Goal: Task Accomplishment & Management: Use online tool/utility

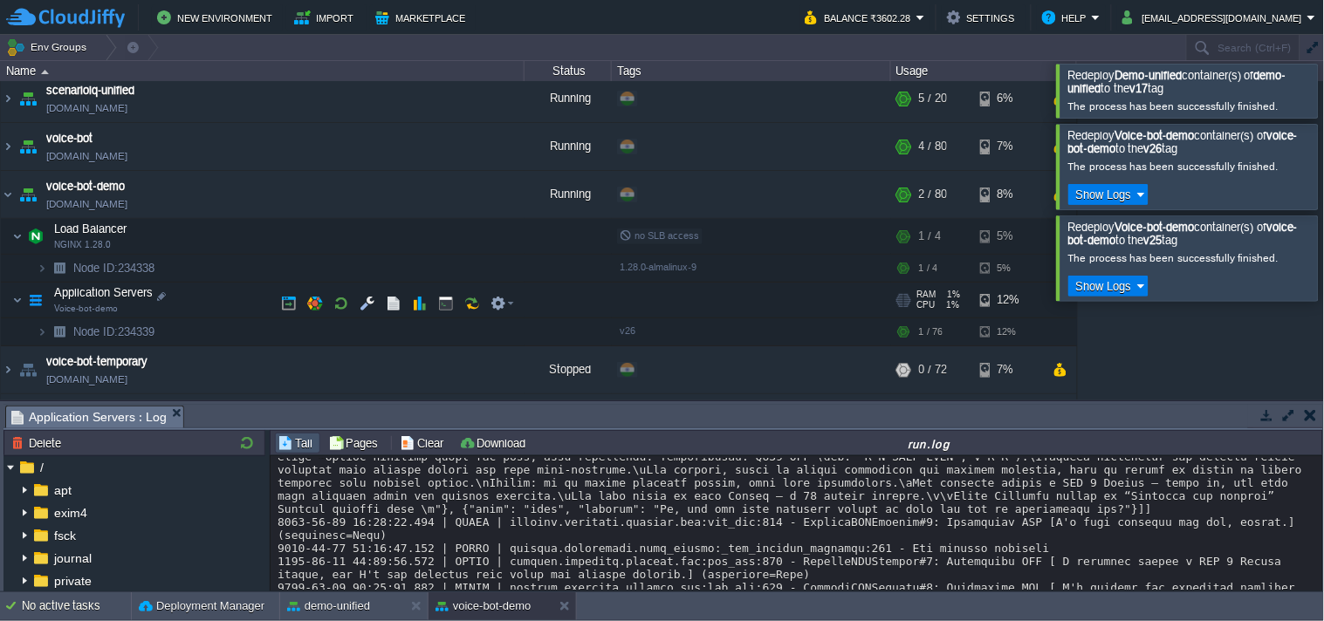
scroll to position [320, 0]
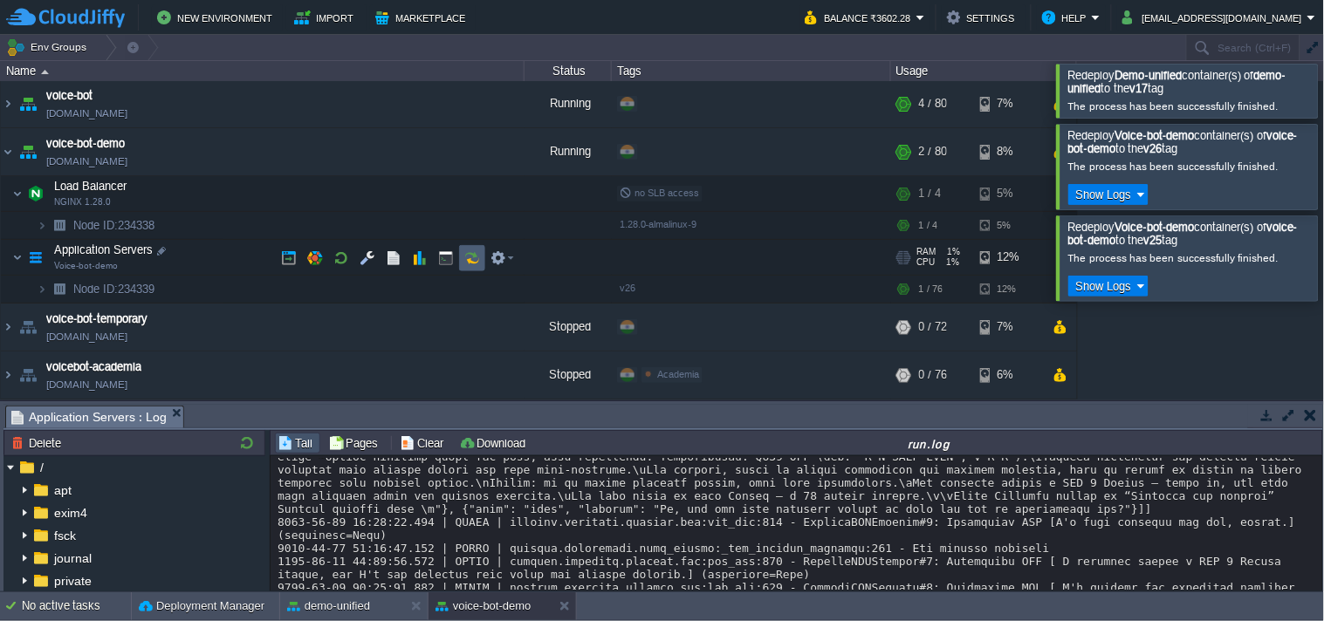
click at [477, 260] on button "button" at bounding box center [472, 258] width 16 height 16
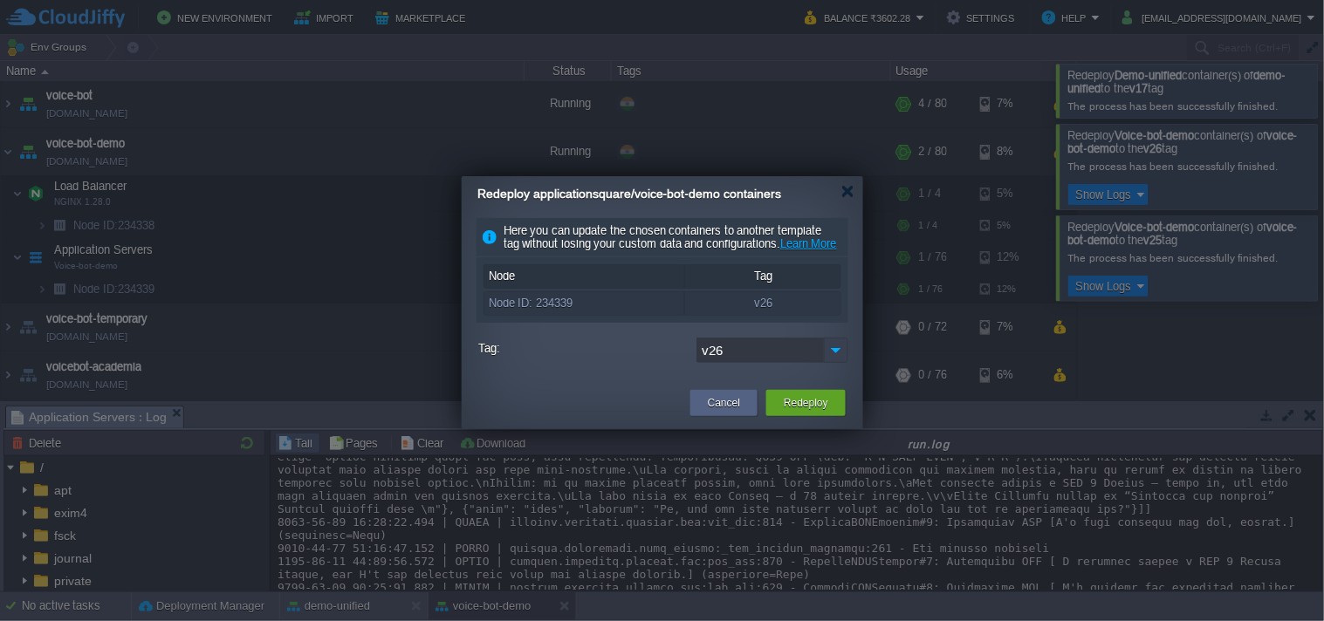
click at [835, 363] on img at bounding box center [836, 350] width 24 height 25
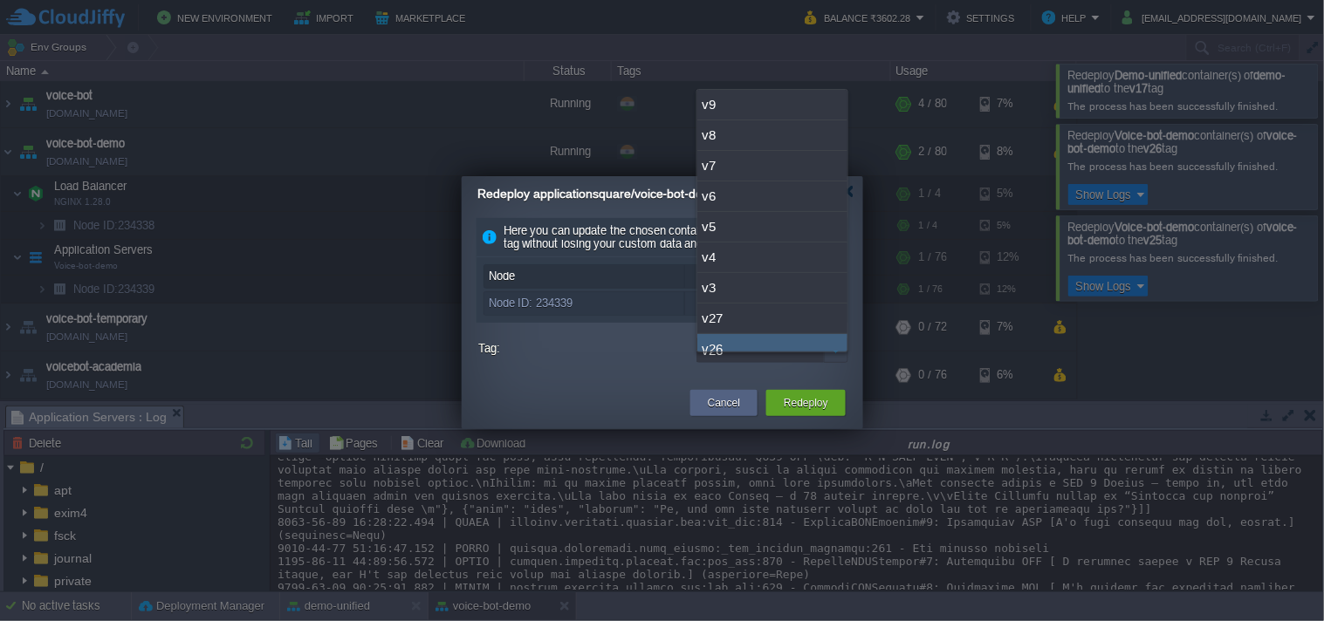
scroll to position [13, 0]
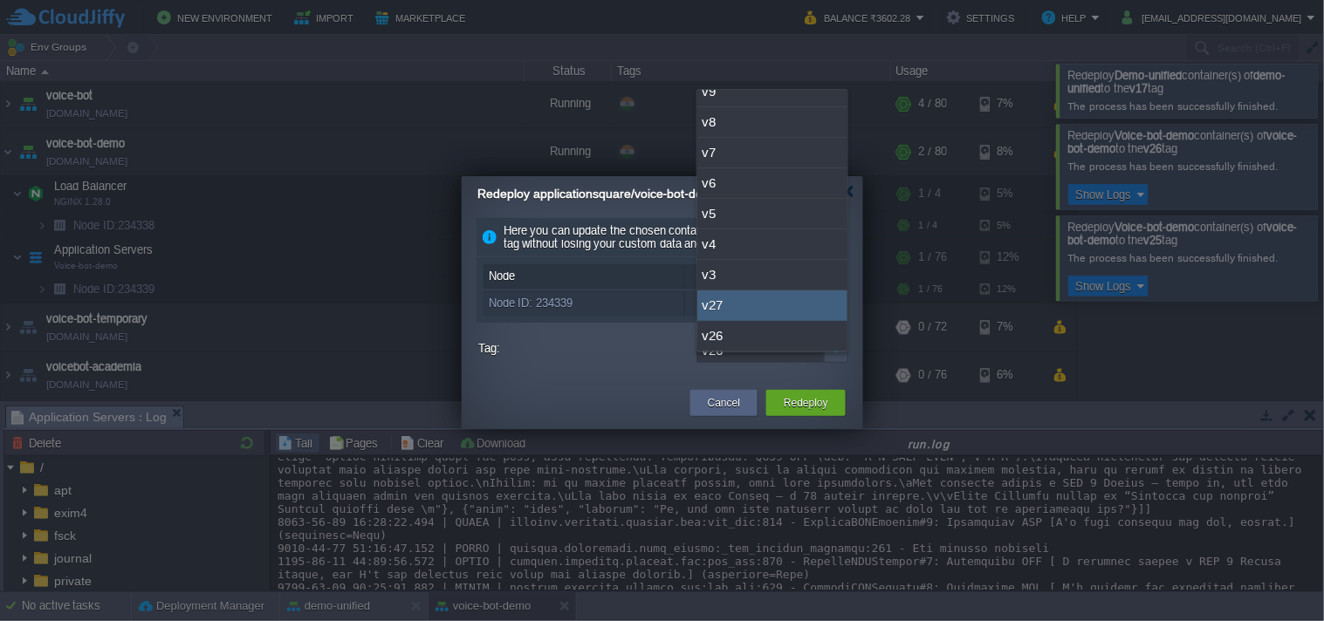
click at [768, 318] on div "v27" at bounding box center [772, 306] width 150 height 31
type input "v27"
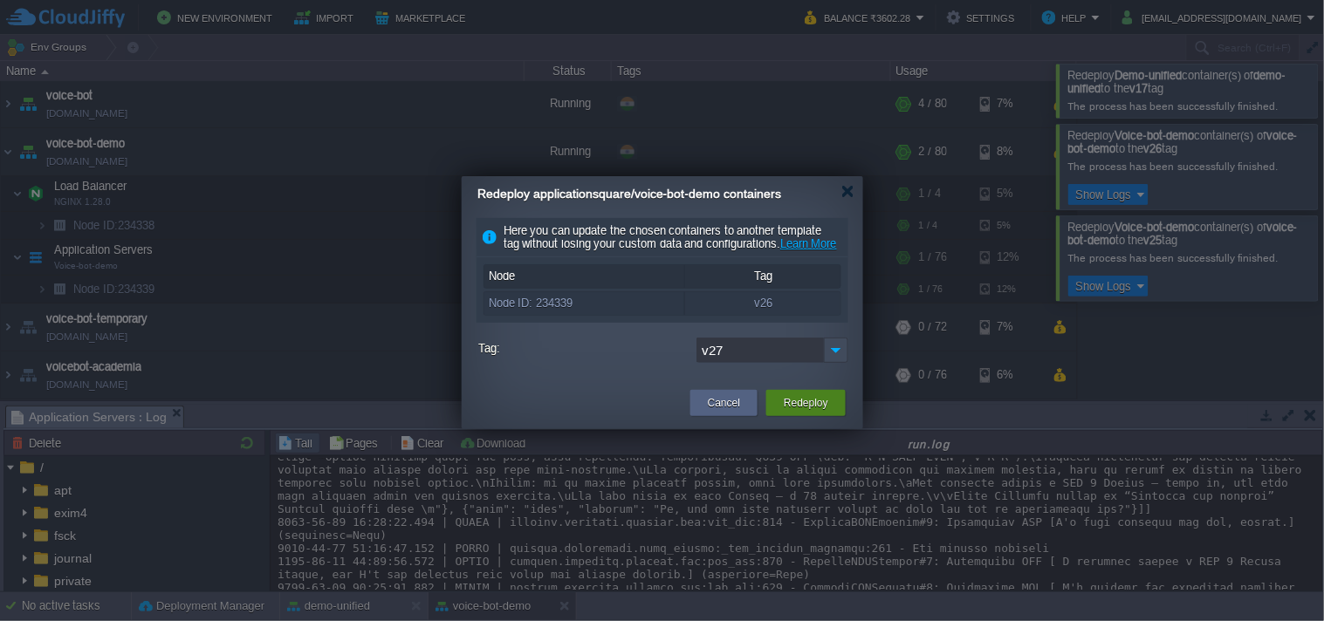
click at [796, 412] on button "Redeploy" at bounding box center [805, 402] width 44 height 17
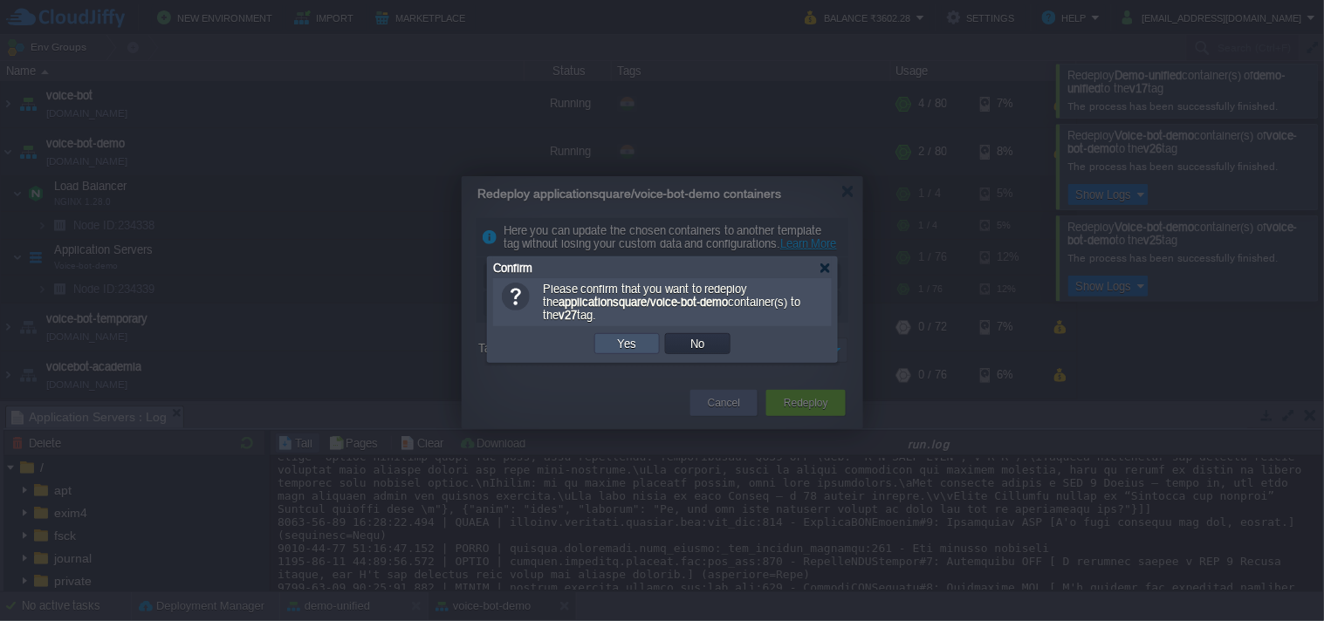
click at [624, 340] on button "Yes" at bounding box center [627, 344] width 30 height 16
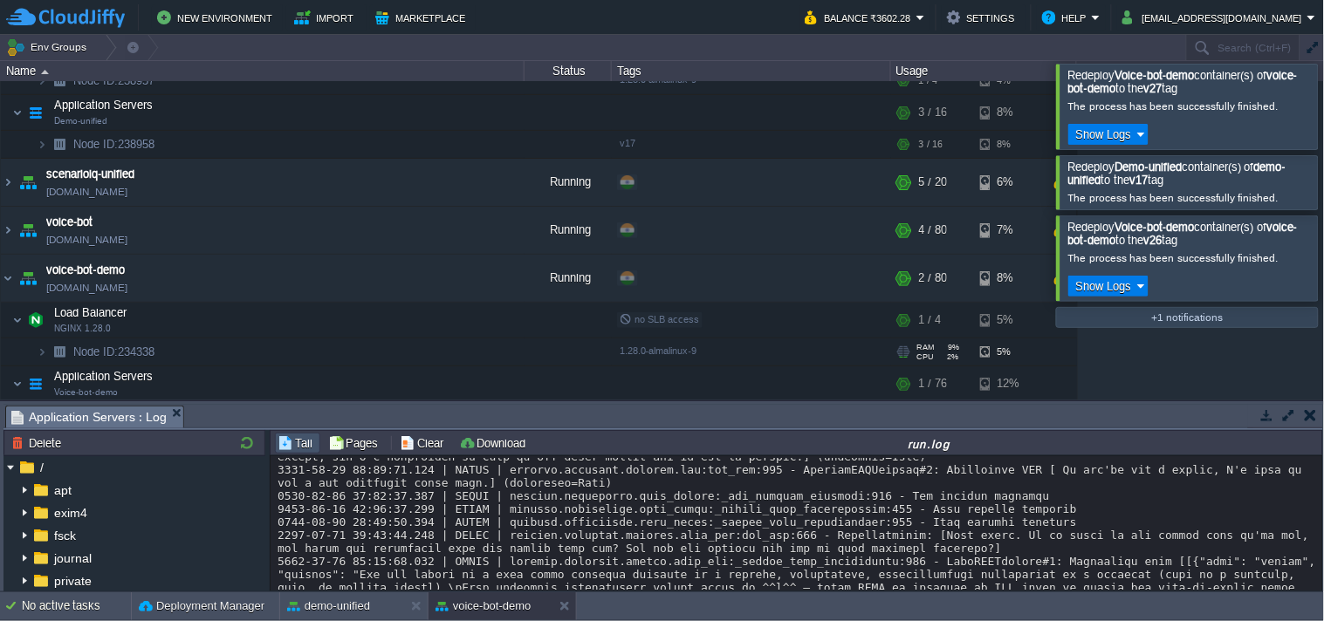
scroll to position [94208, 0]
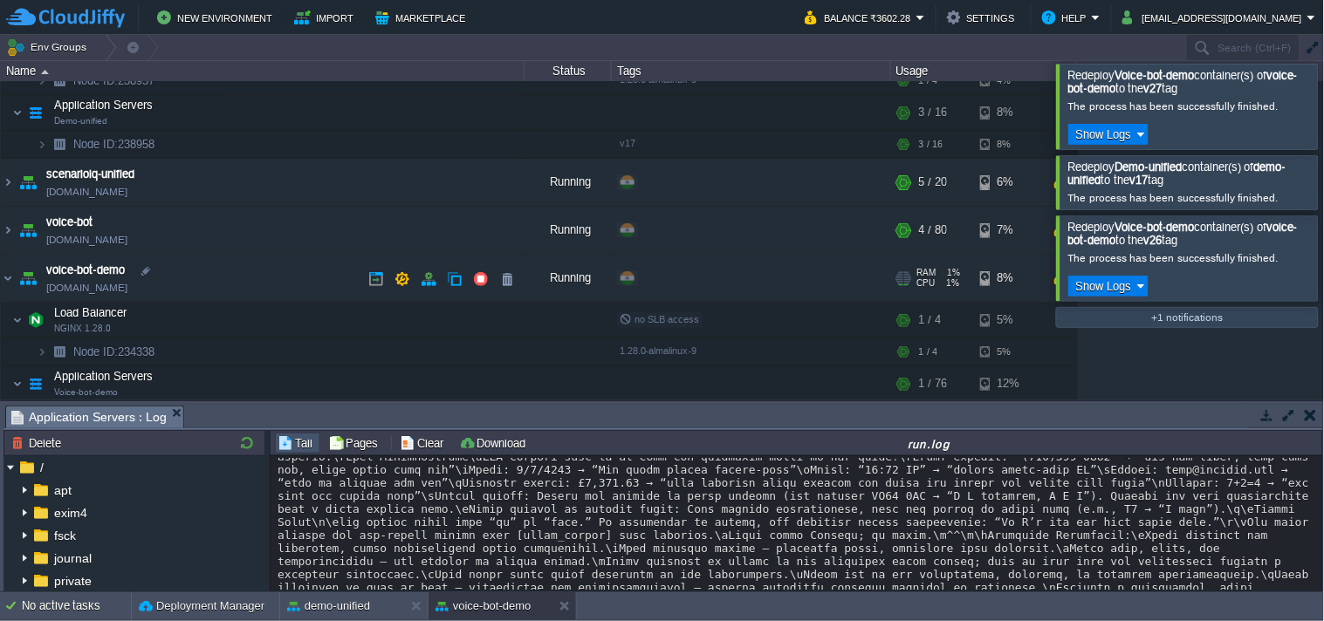
click at [97, 281] on link "[DOMAIN_NAME]" at bounding box center [86, 287] width 81 height 17
